Goal: Transaction & Acquisition: Purchase product/service

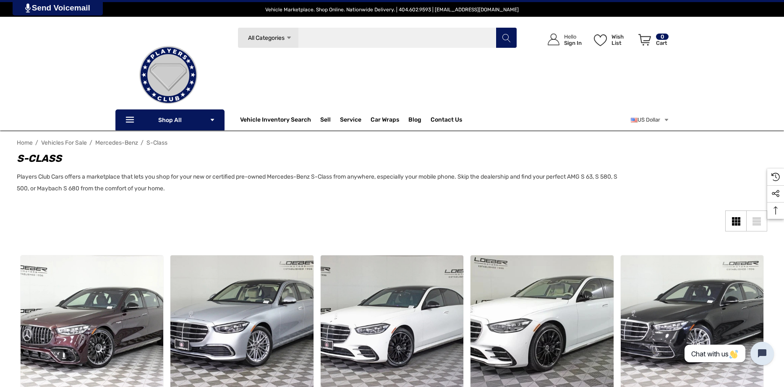
click at [323, 37] on input "Search" at bounding box center [378, 37] width 280 height 21
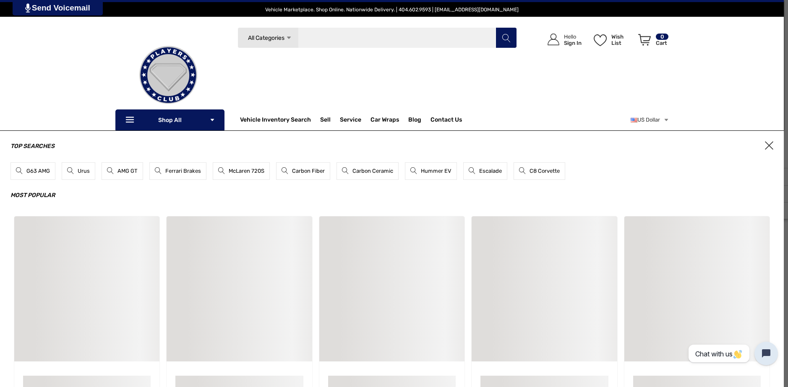
click at [325, 37] on input "Search" at bounding box center [378, 37] width 280 height 21
type input "****"
click at [508, 40] on use "Search" at bounding box center [506, 38] width 8 height 8
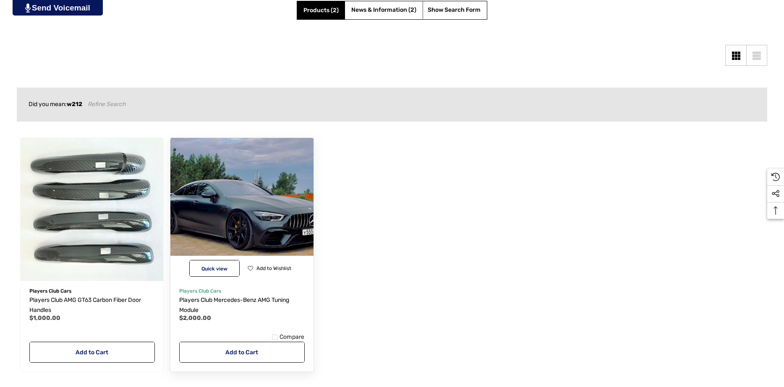
scroll to position [210, 0]
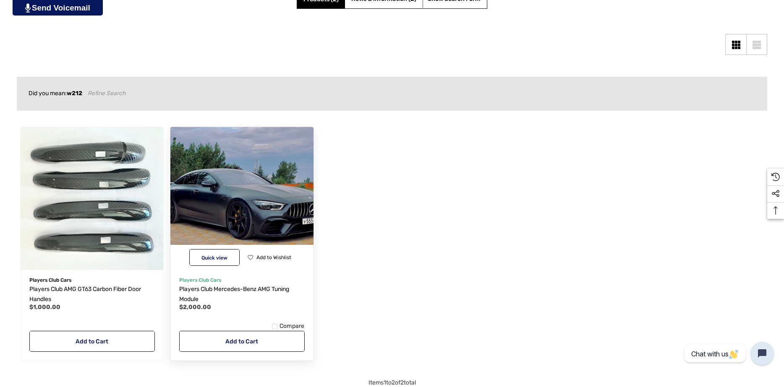
click at [259, 186] on img "Players Club Mercedes-Benz AMG Tuning Module,$2,000.00\a" at bounding box center [241, 198] width 157 height 157
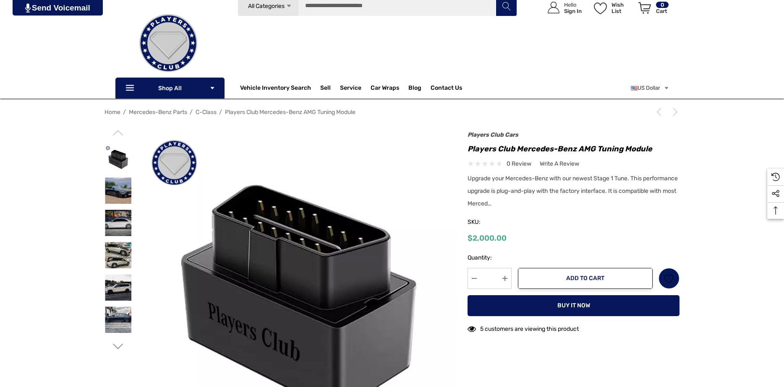
scroll to position [42, 0]
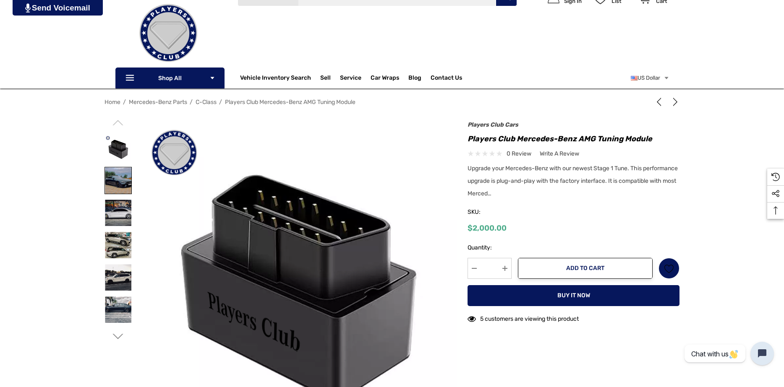
click at [124, 170] on img at bounding box center [118, 180] width 26 height 26
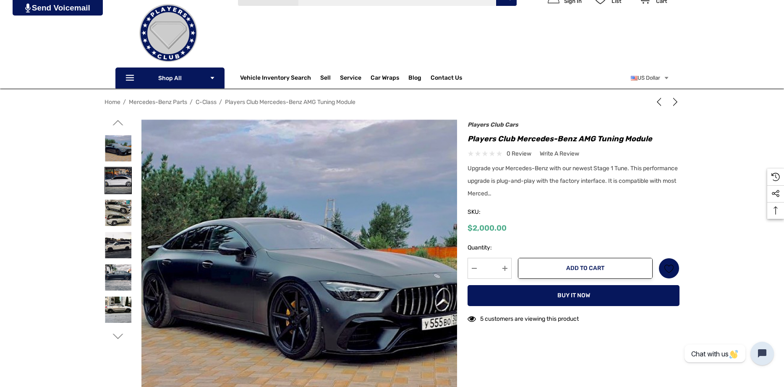
click at [120, 178] on img at bounding box center [118, 180] width 26 height 26
